Goal: Navigation & Orientation: Go to known website

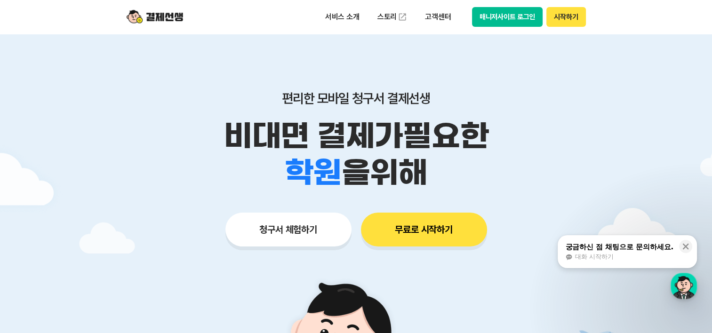
click at [523, 22] on button "매니저사이트 로그인" at bounding box center [507, 17] width 71 height 20
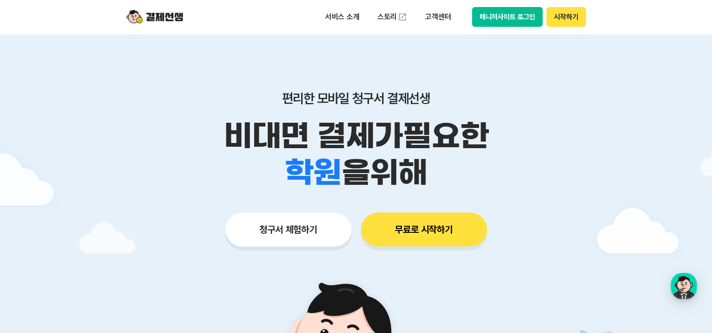
scroll to position [188, 0]
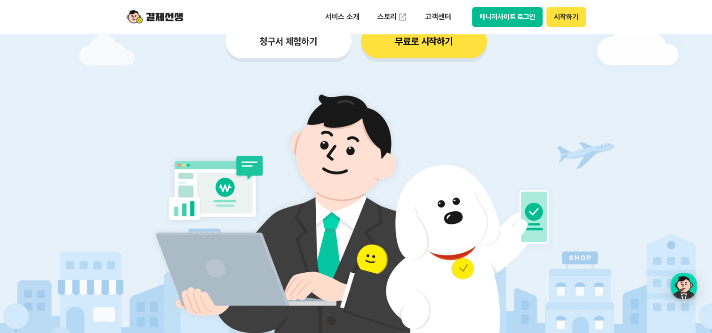
click at [92, 90] on div at bounding box center [356, 94] width 712 height 496
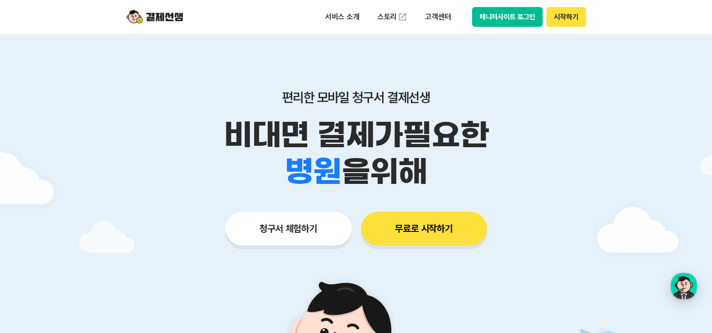
scroll to position [0, 0]
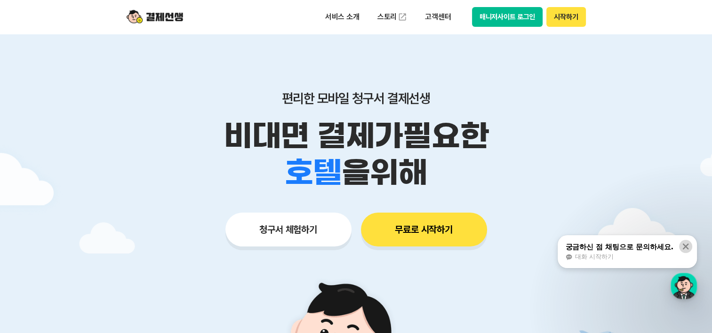
click at [687, 246] on icon at bounding box center [685, 246] width 9 height 9
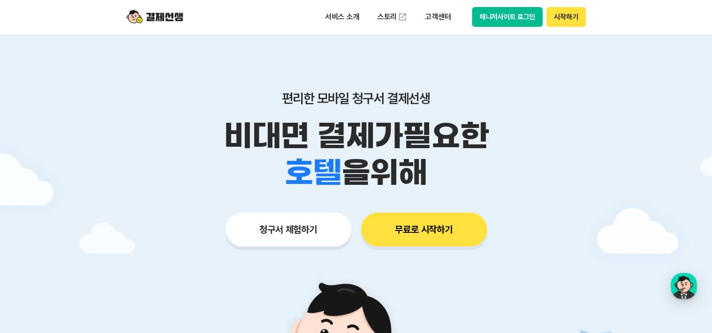
click at [514, 15] on button "매니저사이트 로그인" at bounding box center [507, 17] width 71 height 20
